Goal: Task Accomplishment & Management: Manage account settings

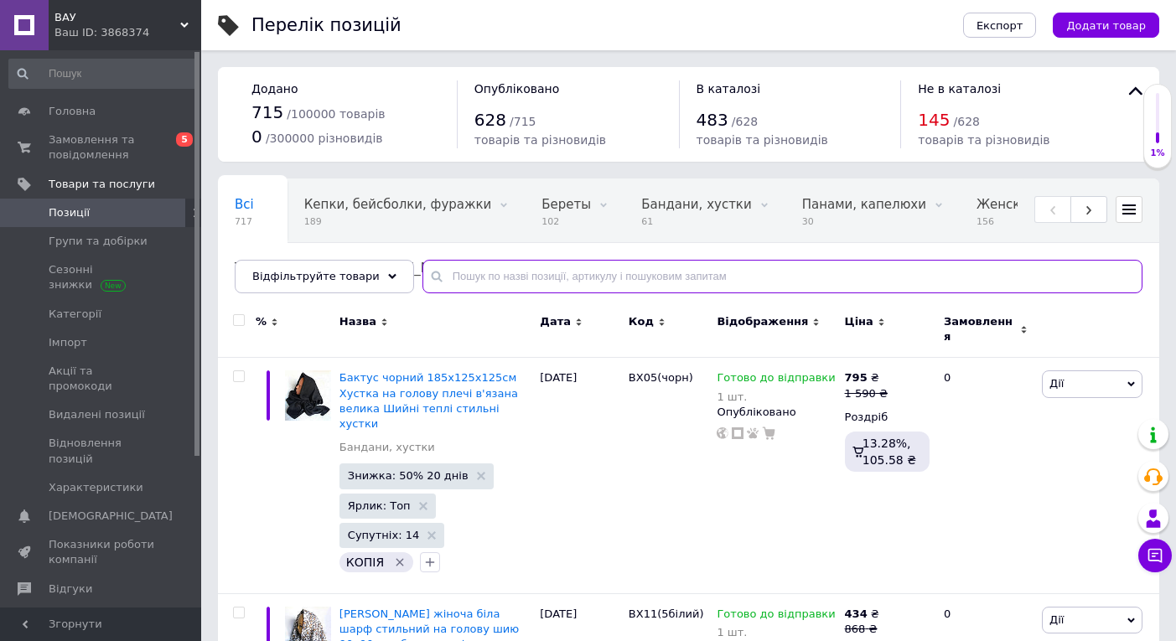
click at [458, 272] on input "text" at bounding box center [782, 277] width 720 height 34
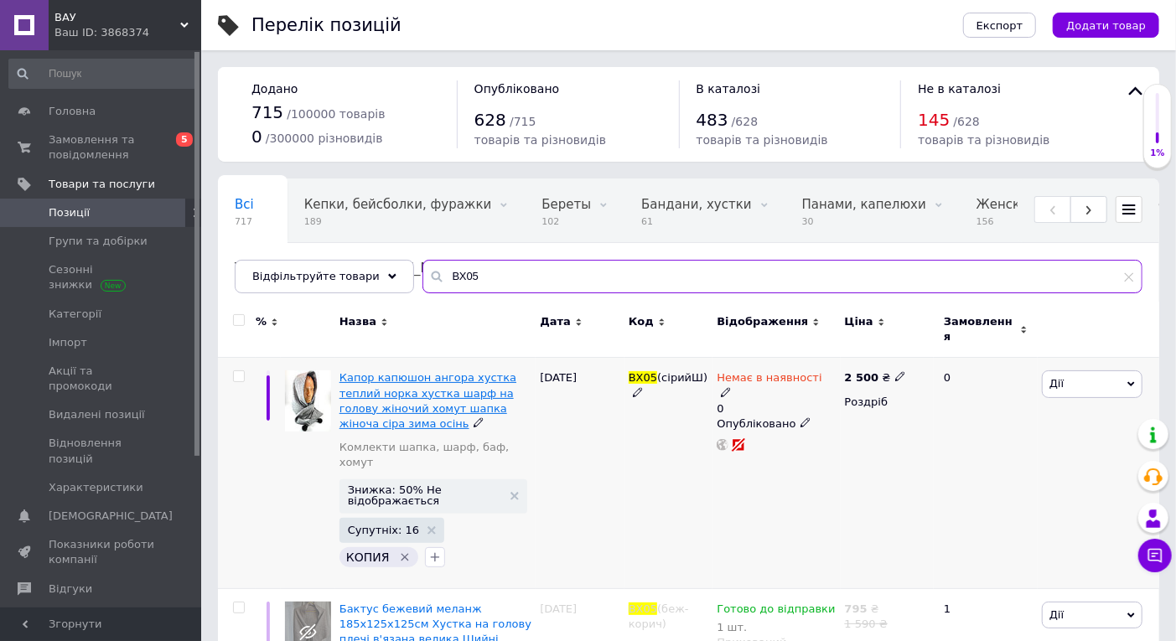
type input "ВХ05"
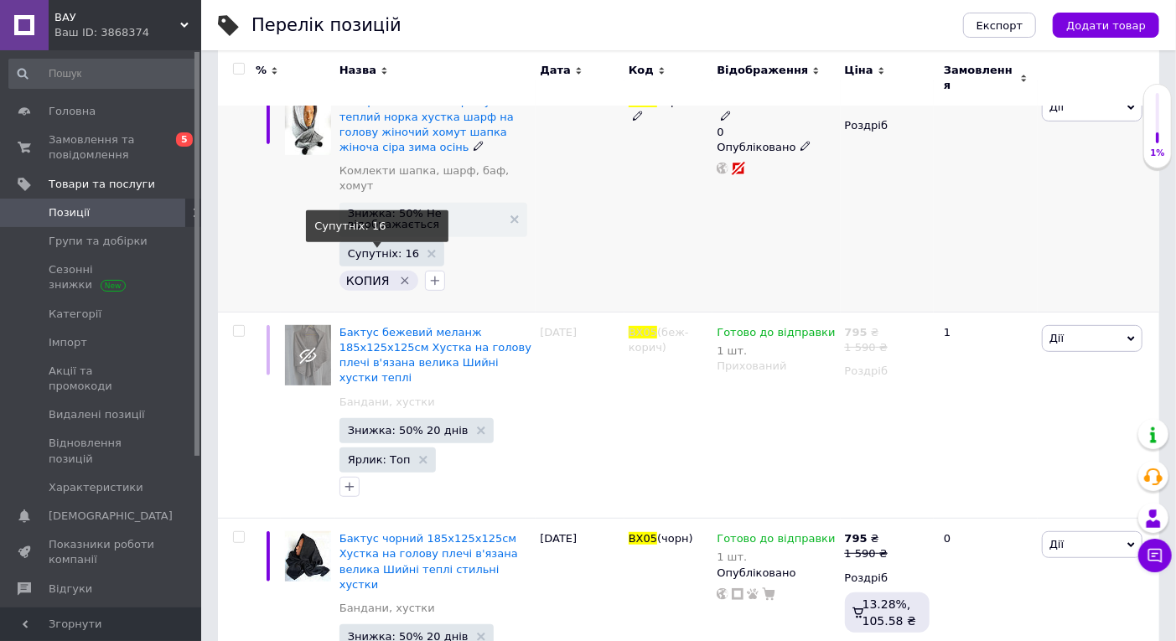
scroll to position [279, 0]
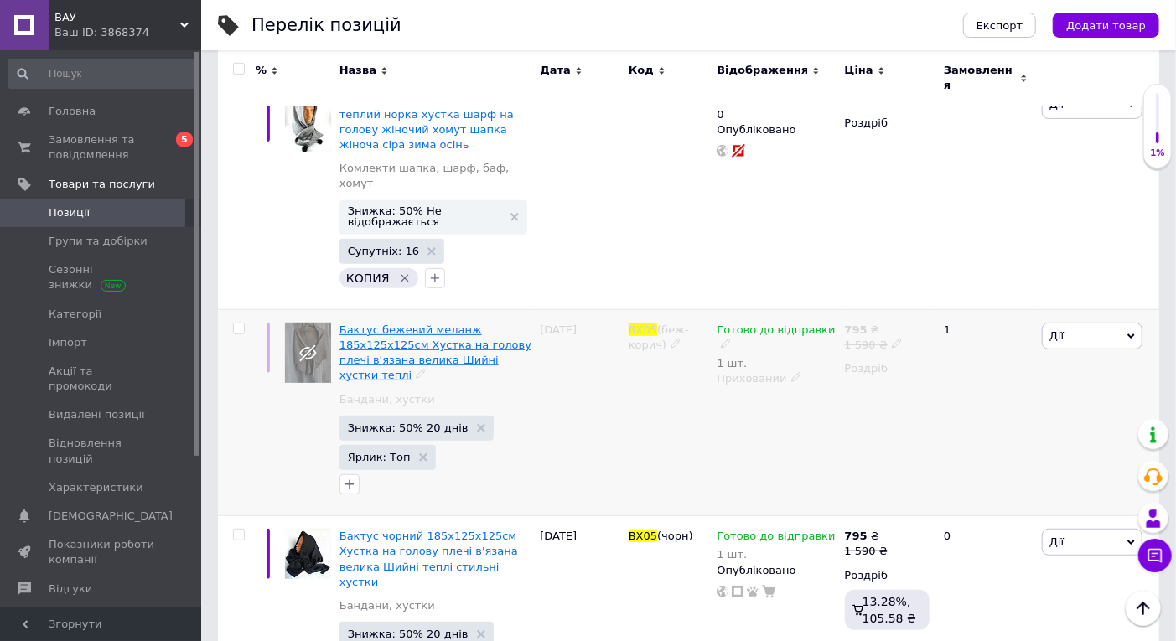
click at [417, 323] on span "Бактус бежевий меланж 185х125х125см Хустка на голову плечі в'язана велика Шийні…" at bounding box center [435, 352] width 192 height 59
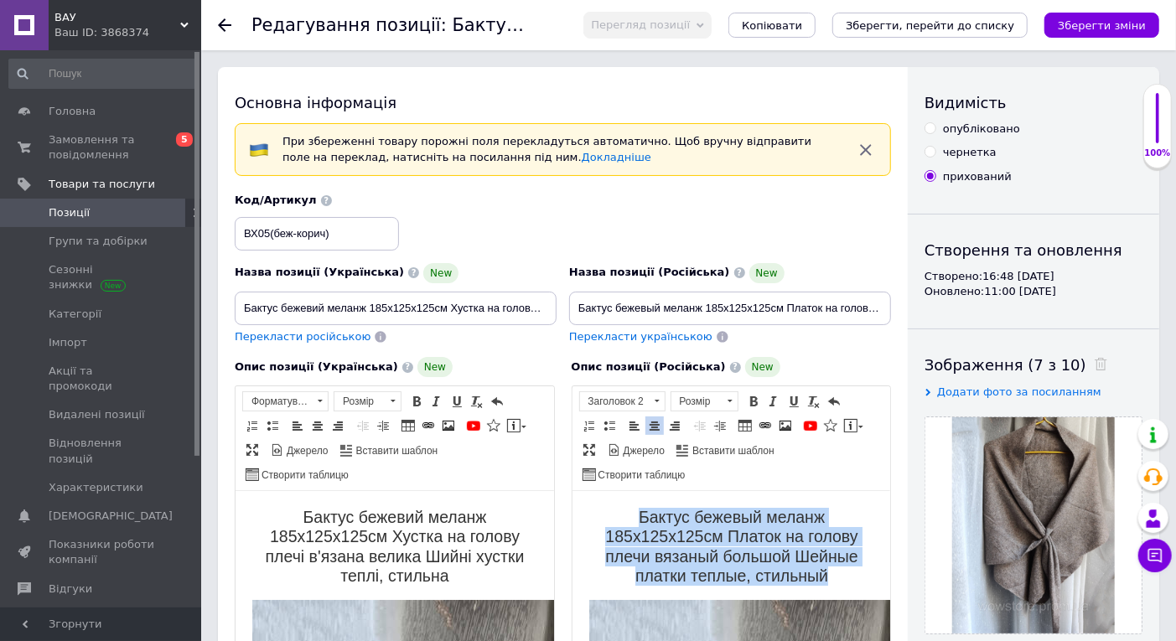
drag, startPoint x: 620, startPoint y: 510, endPoint x: 823, endPoint y: 575, distance: 212.8
click at [823, 575] on h2 "Бактус бежевый меланж 185х125х125см Платок на голову плечи вязаный большой Шейн…" at bounding box center [730, 546] width 285 height 79
copy h2 "Бактус бежевый меланж 185х125х125см Платок на голову плечи вязаный большой Шейн…"
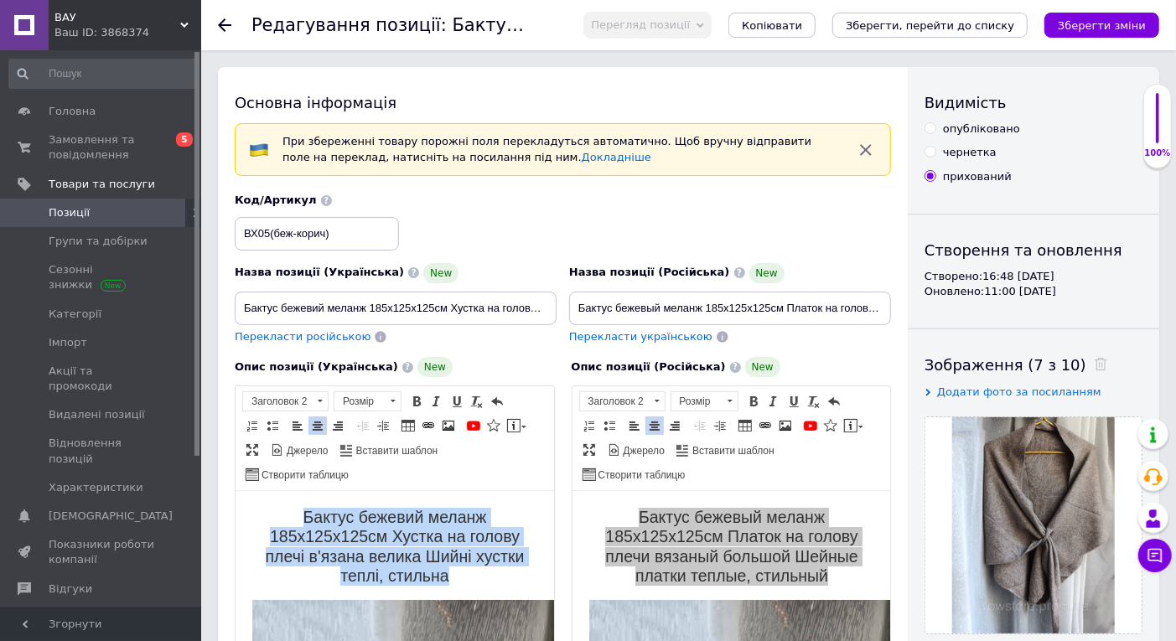
drag, startPoint x: 287, startPoint y: 509, endPoint x: 456, endPoint y: 571, distance: 179.5
click at [456, 571] on h2 "Бактус бежевий меланж 185х125х125см Хустка на голову плечі в'язана велика Шийні…" at bounding box center [393, 546] width 285 height 79
copy h2 "Бактус бежевий меланж 185х125х125см Хустка на голову плечі в'язана велика Шийні…"
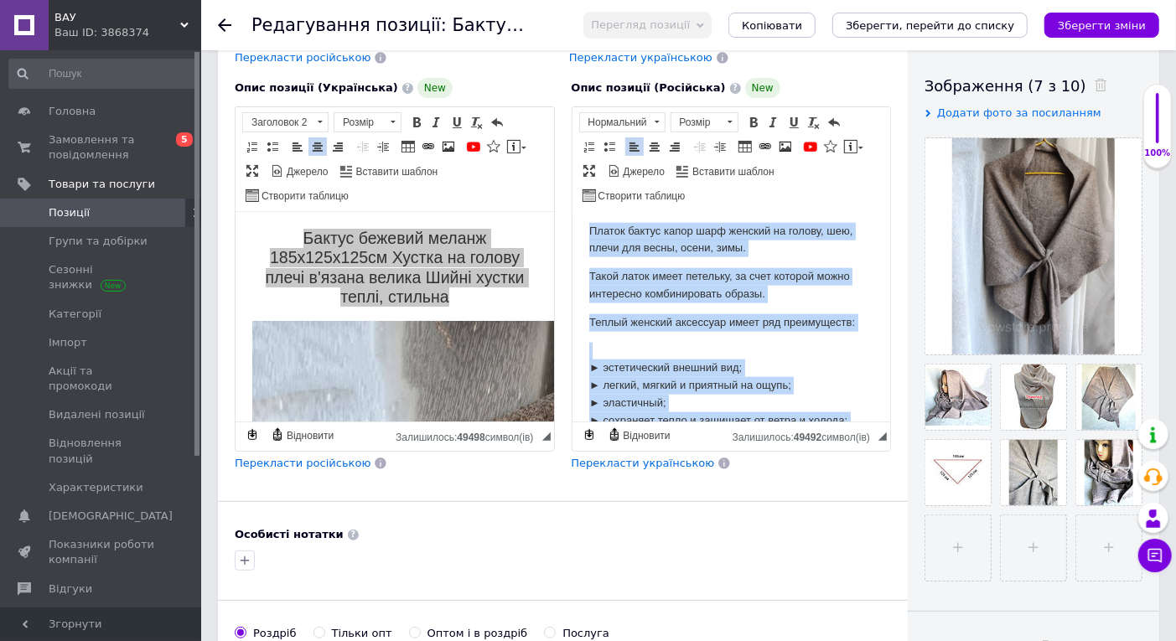
scroll to position [1291, 0]
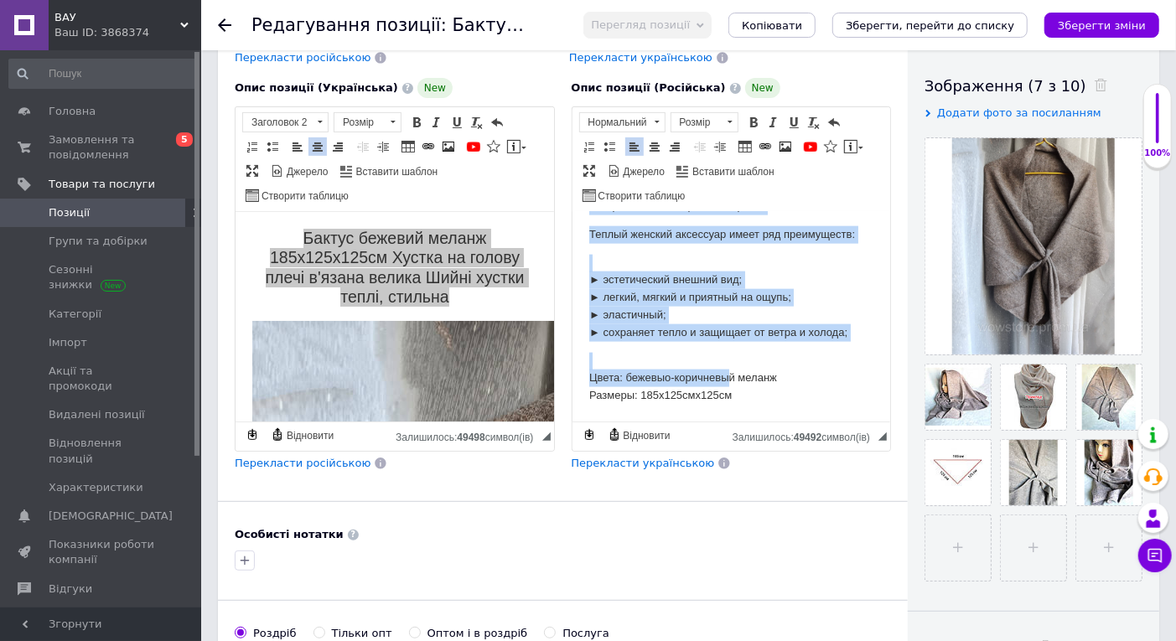
drag, startPoint x: 593, startPoint y: 300, endPoint x: 771, endPoint y: 393, distance: 200.5
copy body "Платок бактус капор шарф женский на голову, шею, плечи для весны, осени, зимы. …"
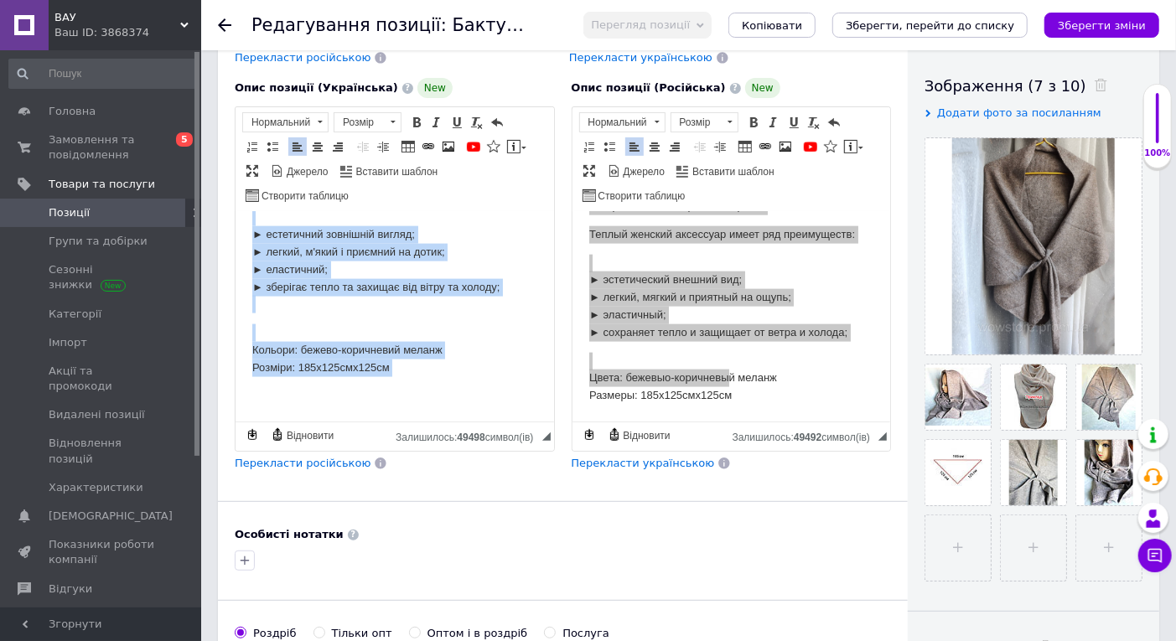
scroll to position [1364, 0]
drag, startPoint x: 244, startPoint y: 389, endPoint x: 574, endPoint y: 688, distance: 445.6
copy body "Хустка бактус капор шарф жіночий на голову, шию, плечі для весни, осені, зими. …"
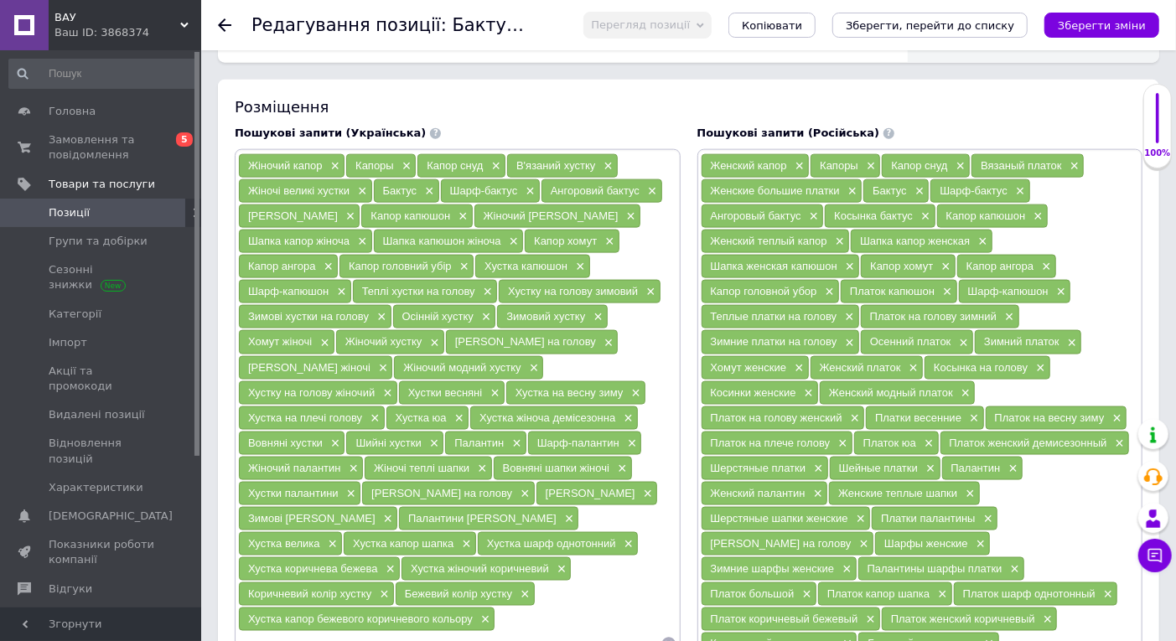
scroll to position [1676, 0]
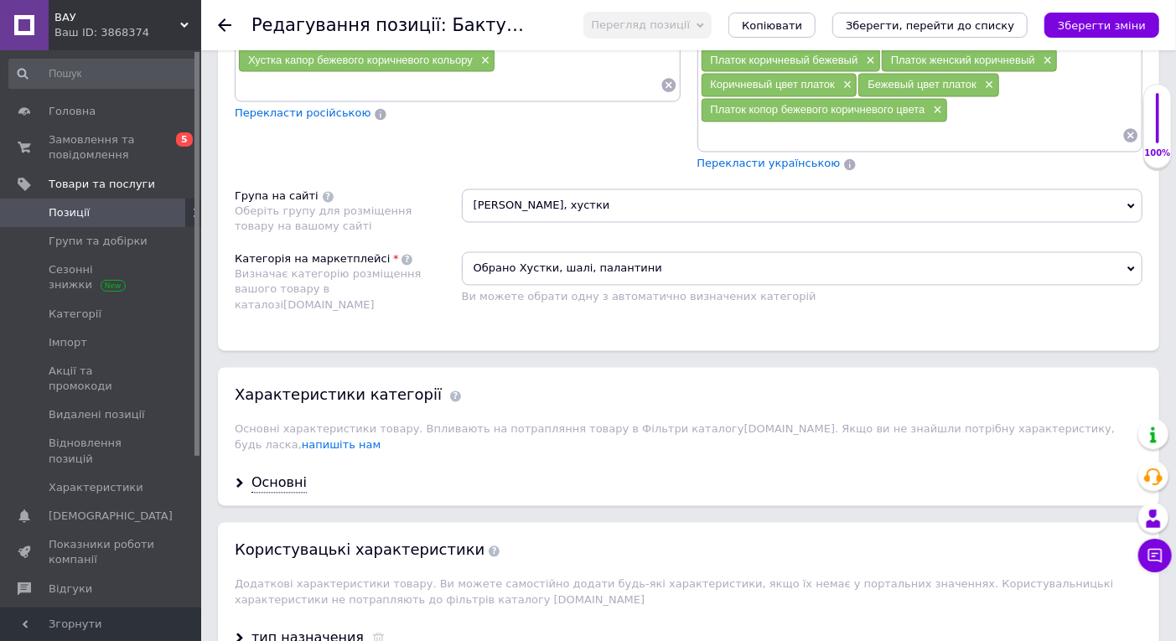
drag, startPoint x: 297, startPoint y: 449, endPoint x: 354, endPoint y: 447, distance: 57.0
click at [296, 474] on div "Основні" at bounding box center [278, 483] width 55 height 19
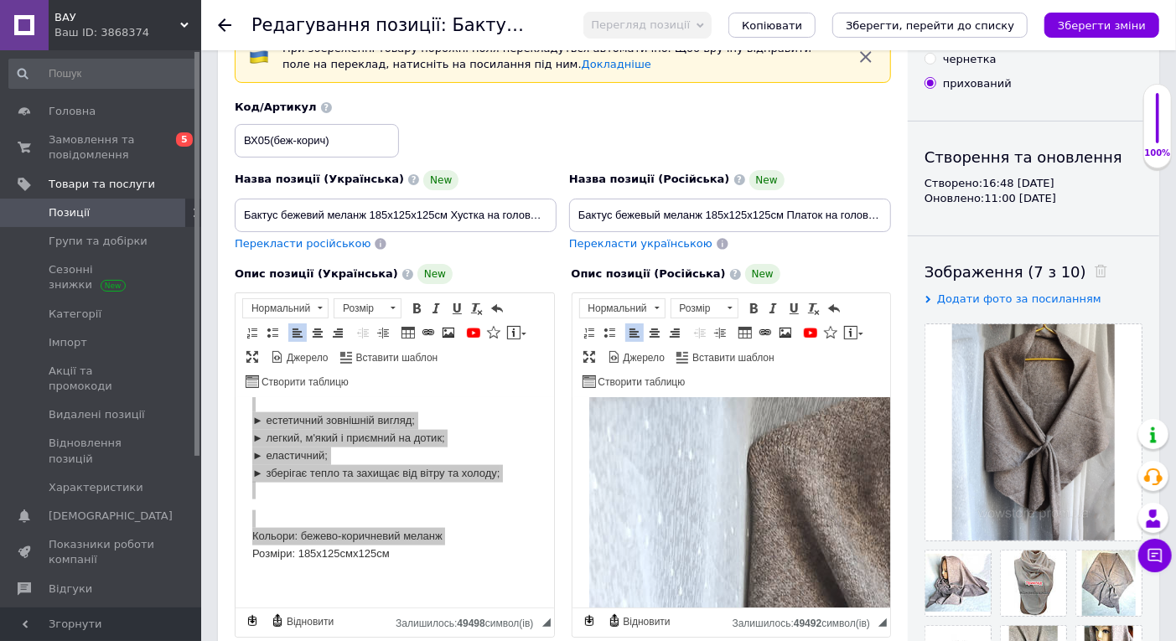
scroll to position [0, 0]
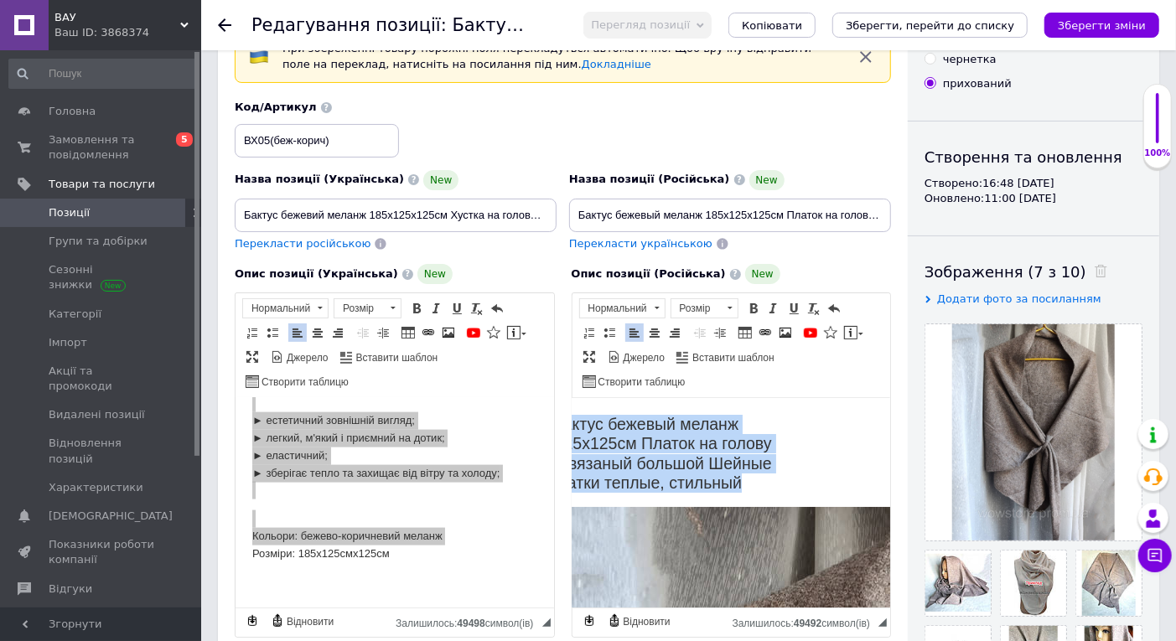
drag, startPoint x: 618, startPoint y: 418, endPoint x: 857, endPoint y: 483, distance: 247.4
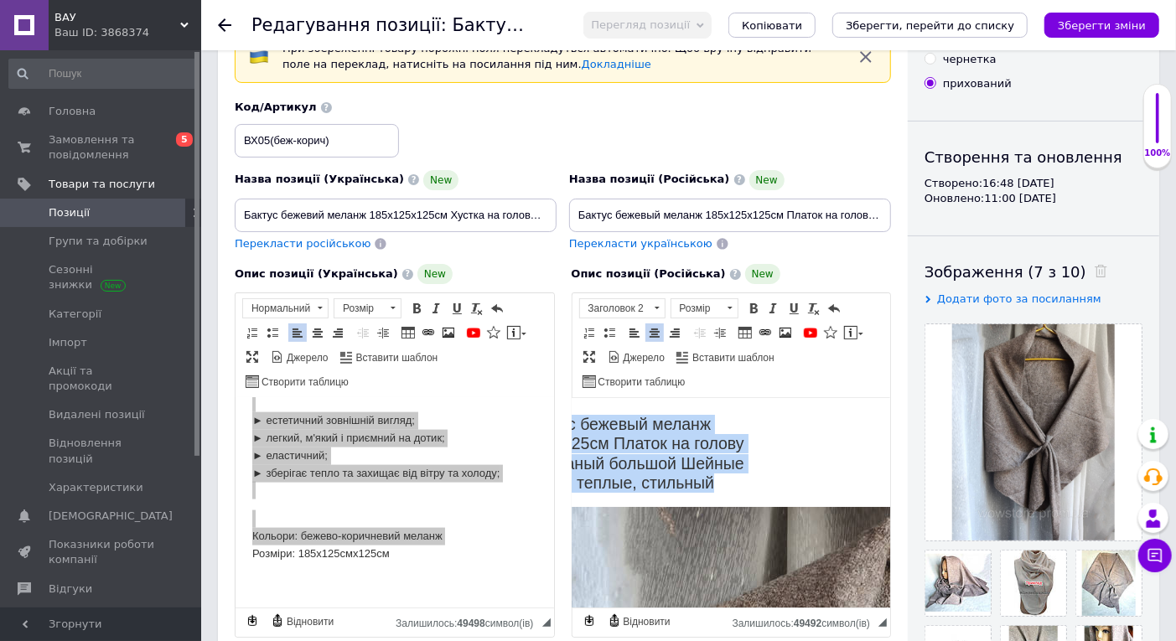
copy h2 "Бактус бежевый меланж 185х125х125см Платок на голову плечи вязаный большой Шейн…"
